Goal: Find specific page/section: Find specific page/section

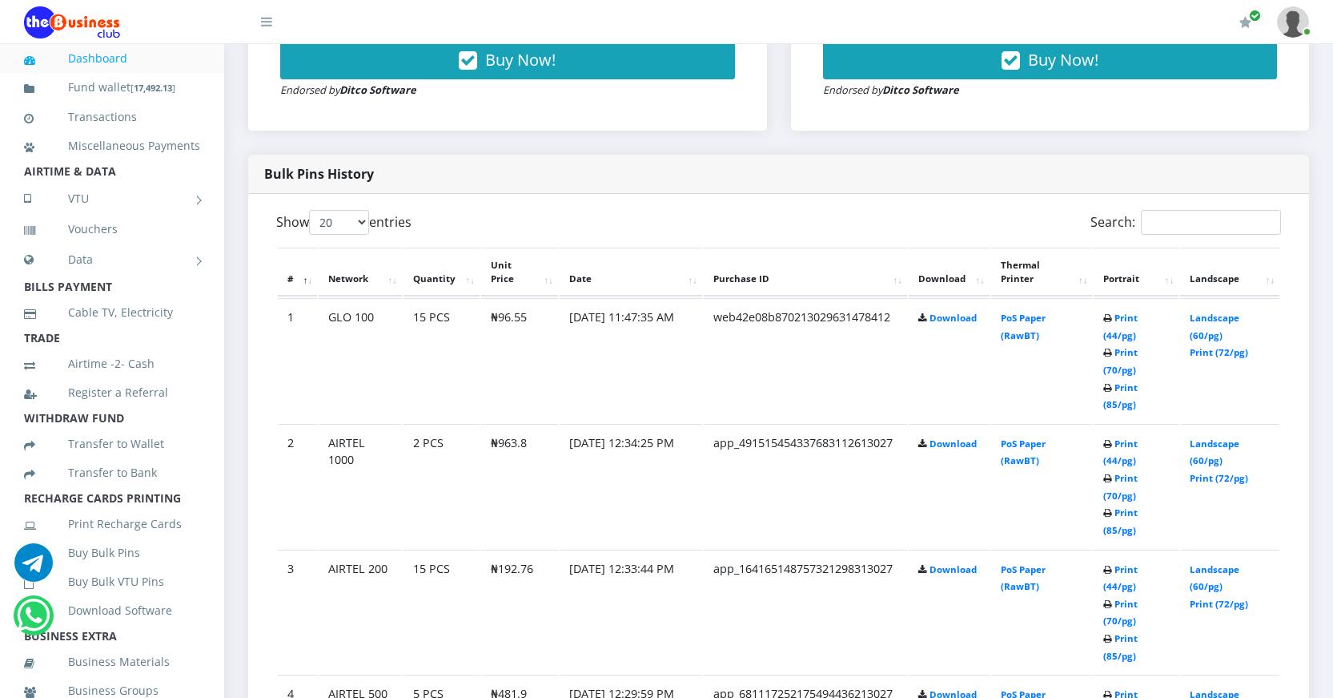
scroll to position [719, 0]
drag, startPoint x: 751, startPoint y: 226, endPoint x: 710, endPoint y: 483, distance: 260.4
click at [710, 483] on td "app_491515454337683112613027" at bounding box center [805, 486] width 203 height 124
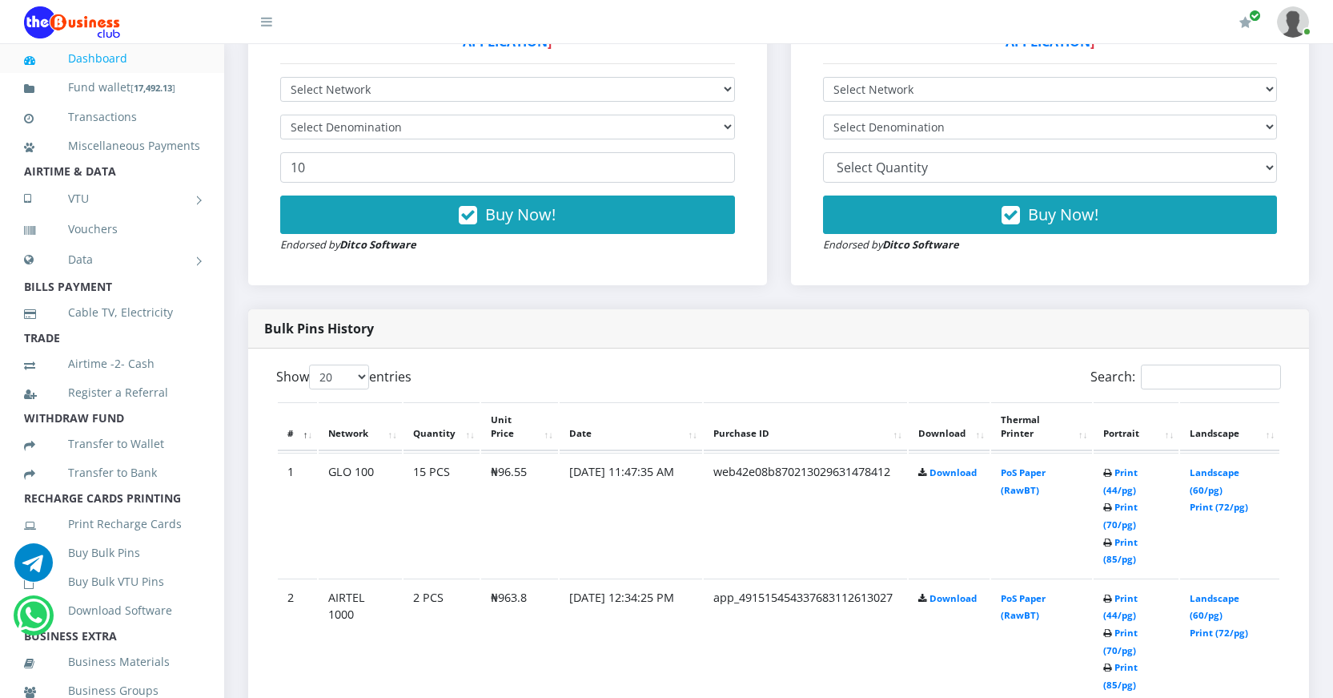
scroll to position [399, 0]
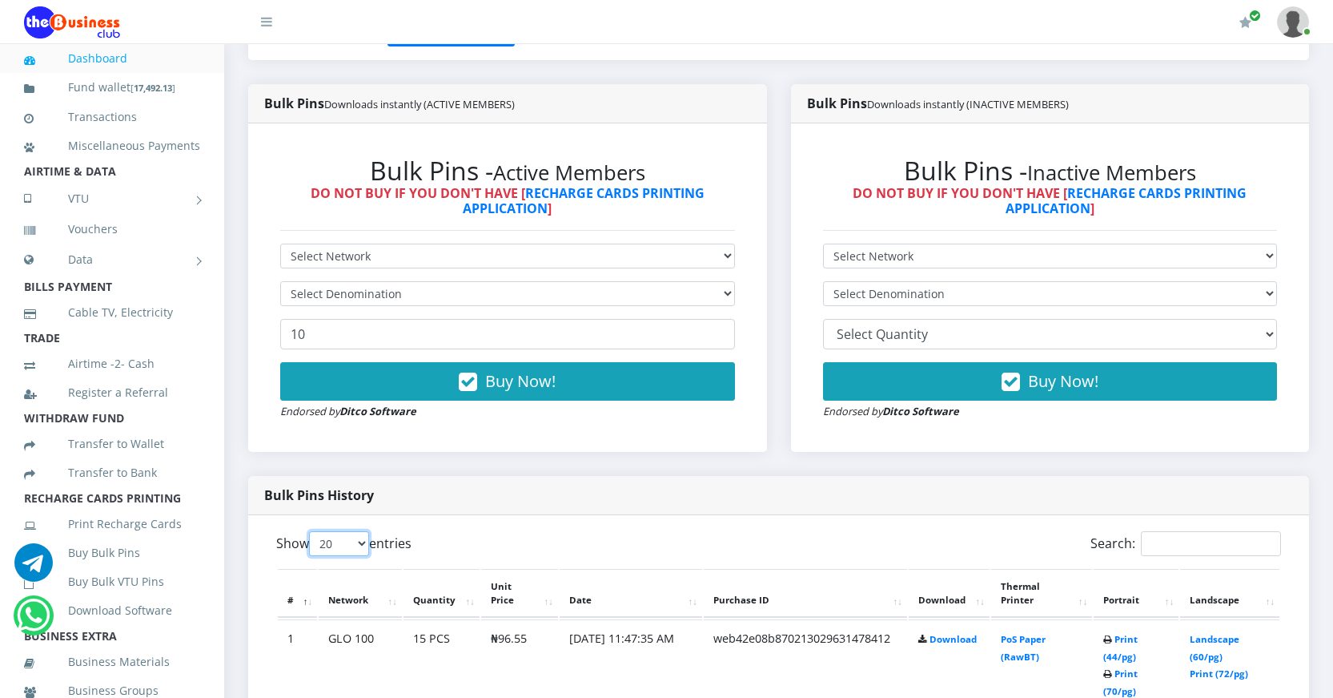
click at [361, 542] on select "20 50 100 All" at bounding box center [339, 543] width 60 height 25
click at [312, 531] on select "20 50 100 All" at bounding box center [339, 543] width 60 height 25
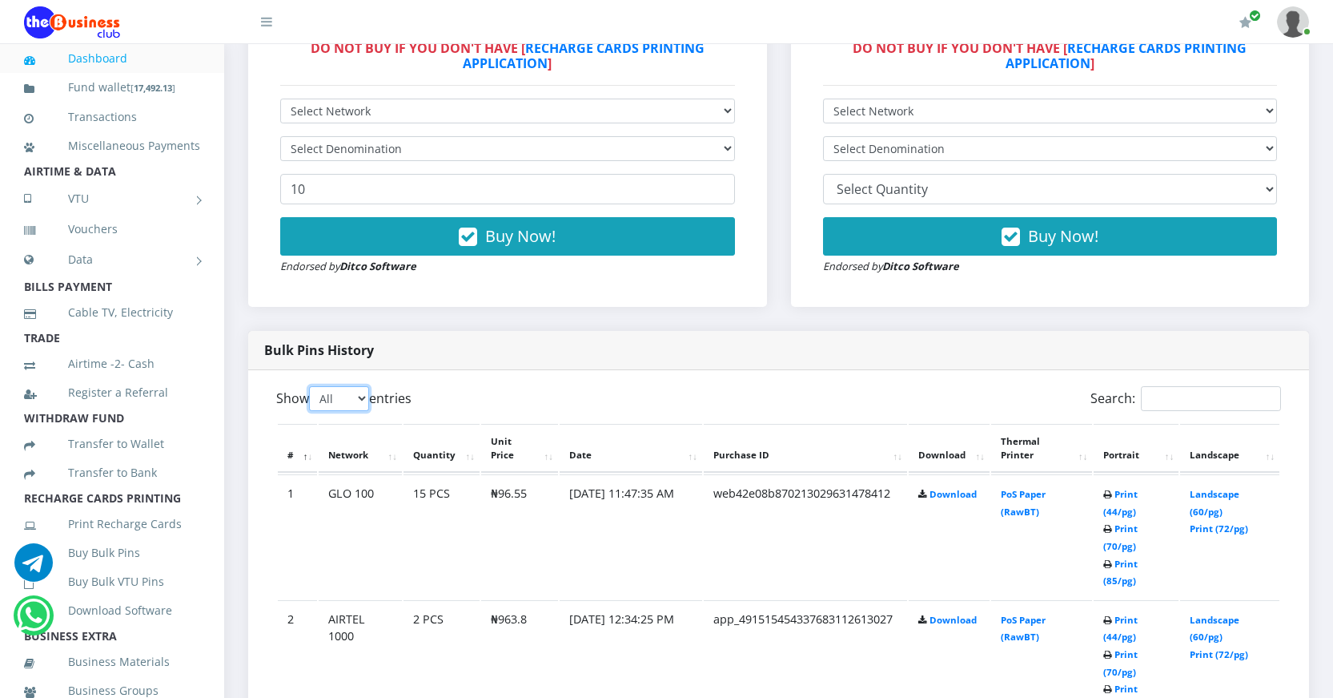
scroll to position [639, 0]
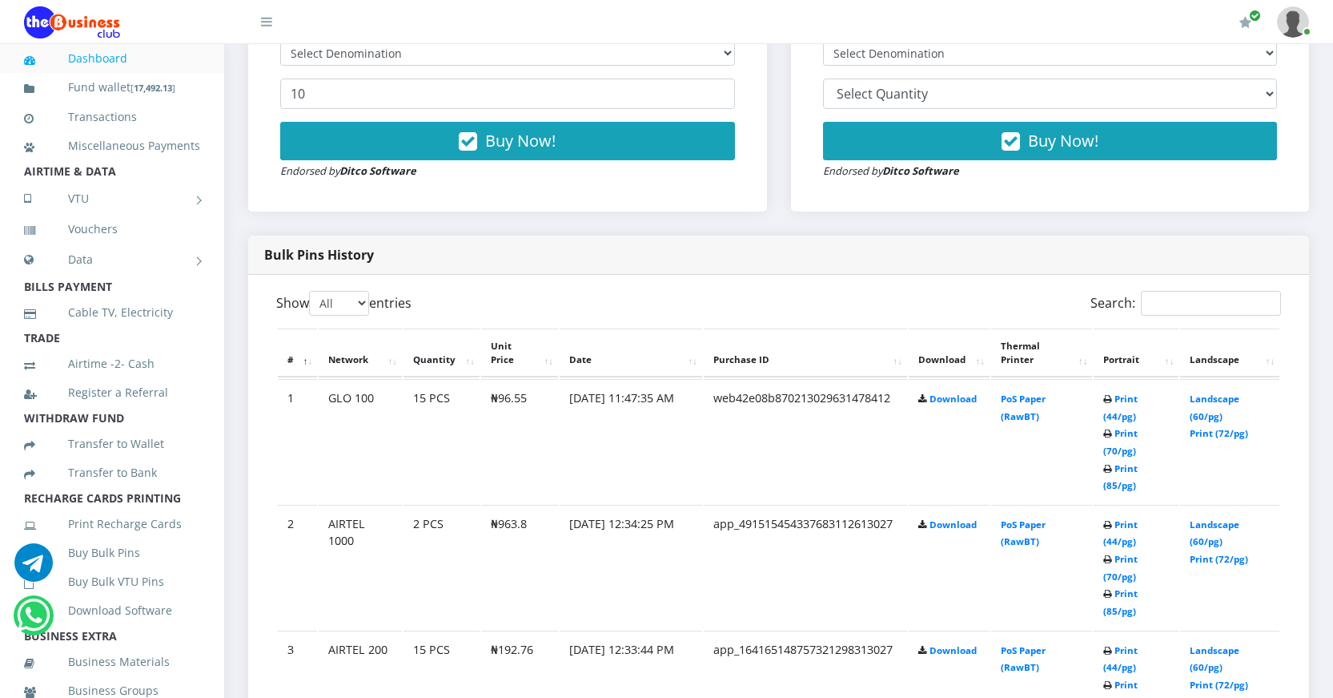
click at [292, 305] on label "Show 20 50 100 All entries" at bounding box center [343, 303] width 135 height 25
click at [309, 305] on select "20 50 100 All" at bounding box center [339, 303] width 60 height 25
click at [366, 304] on select "20 50 100 All" at bounding box center [339, 303] width 60 height 25
select select "20"
click at [312, 291] on select "20 50 100 All" at bounding box center [339, 303] width 60 height 25
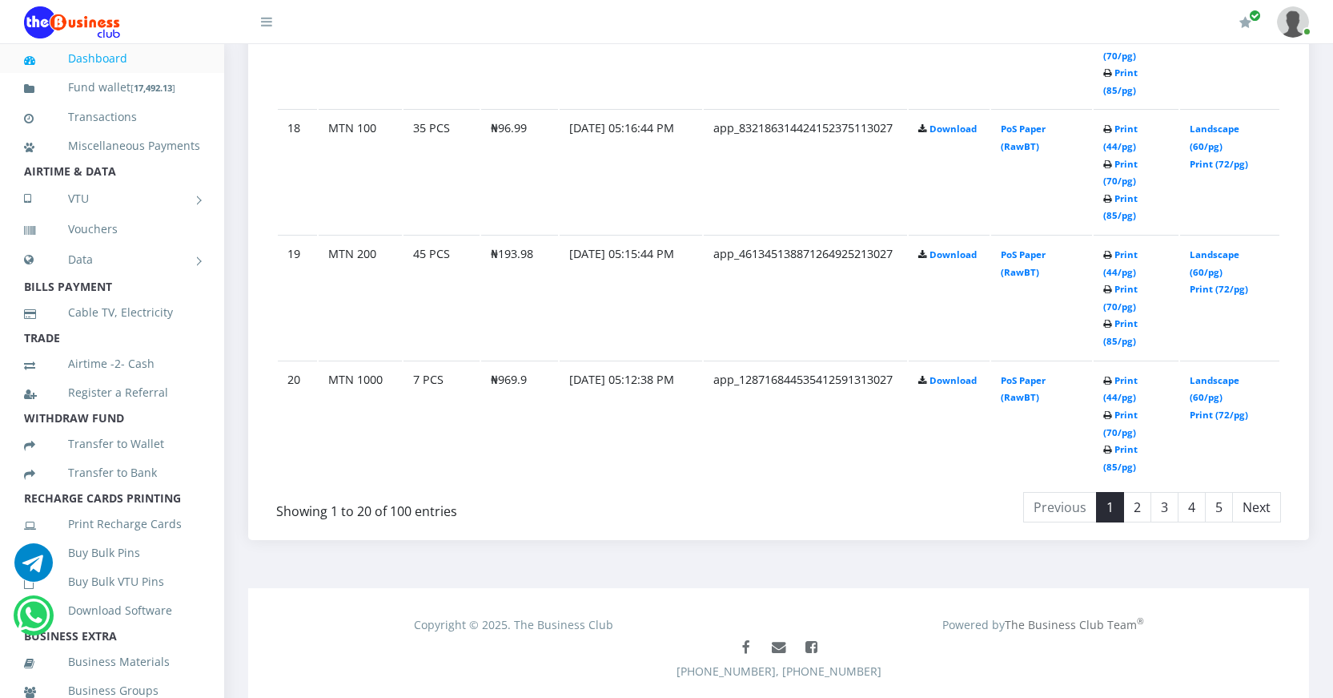
scroll to position [3084, 0]
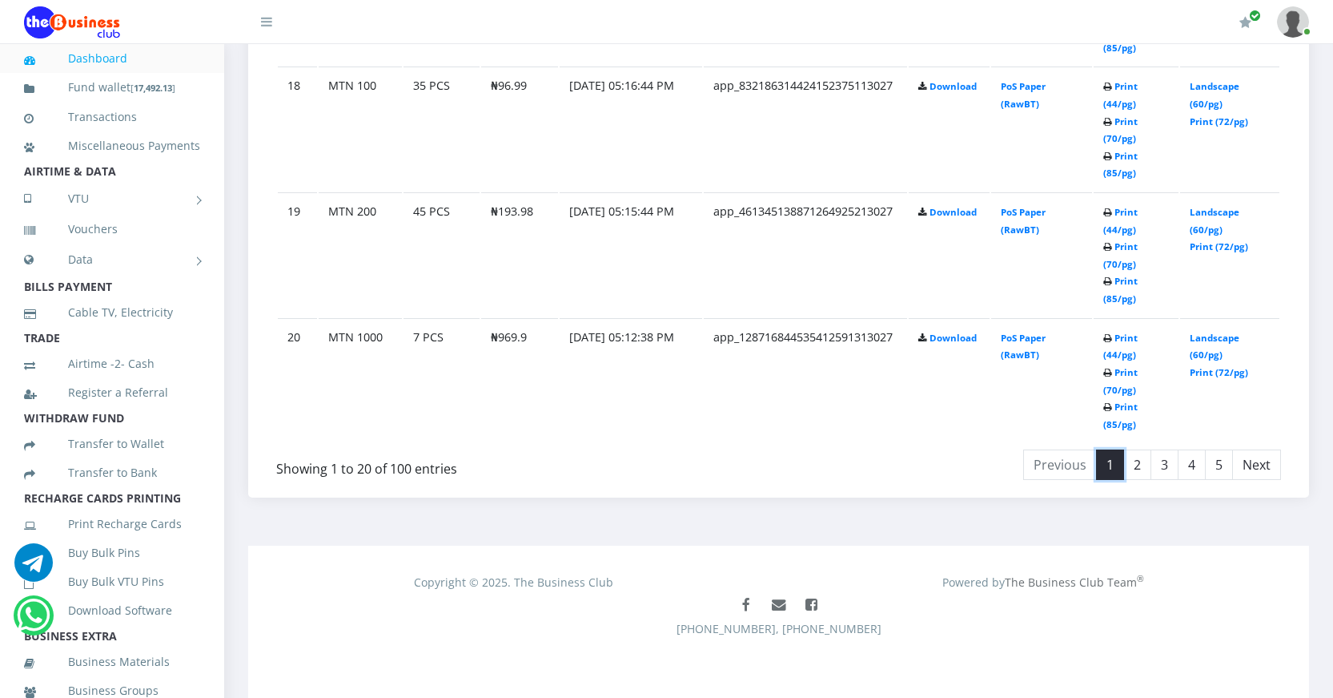
click at [1110, 462] on link "1" at bounding box center [1110, 464] width 28 height 30
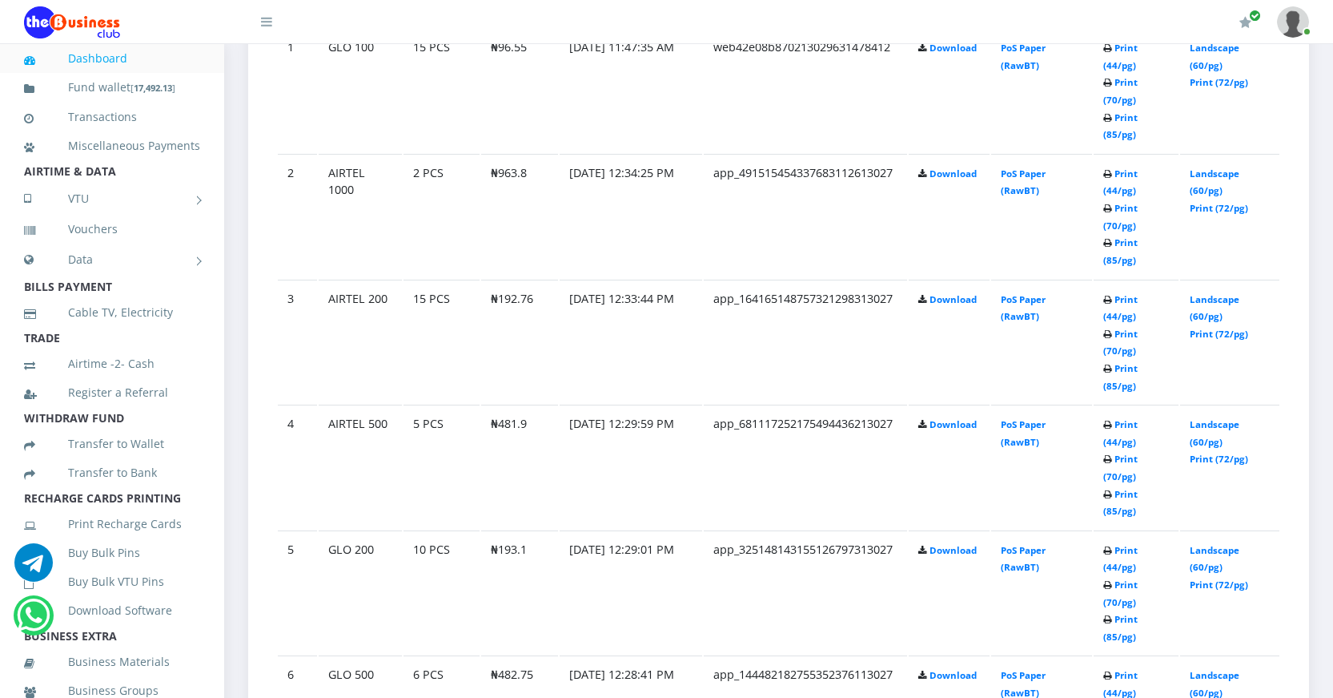
scroll to position [961, 0]
